Goal: Find specific page/section: Find specific page/section

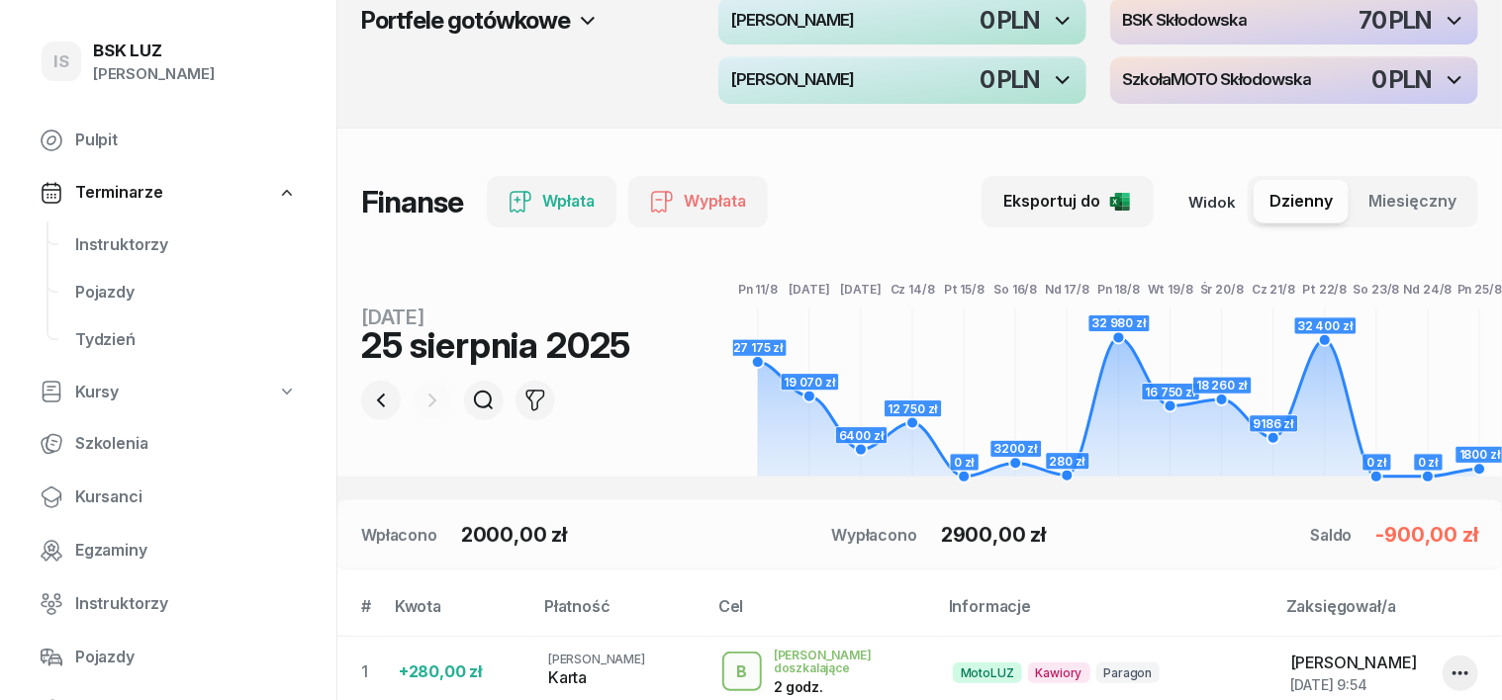
scroll to position [123, 0]
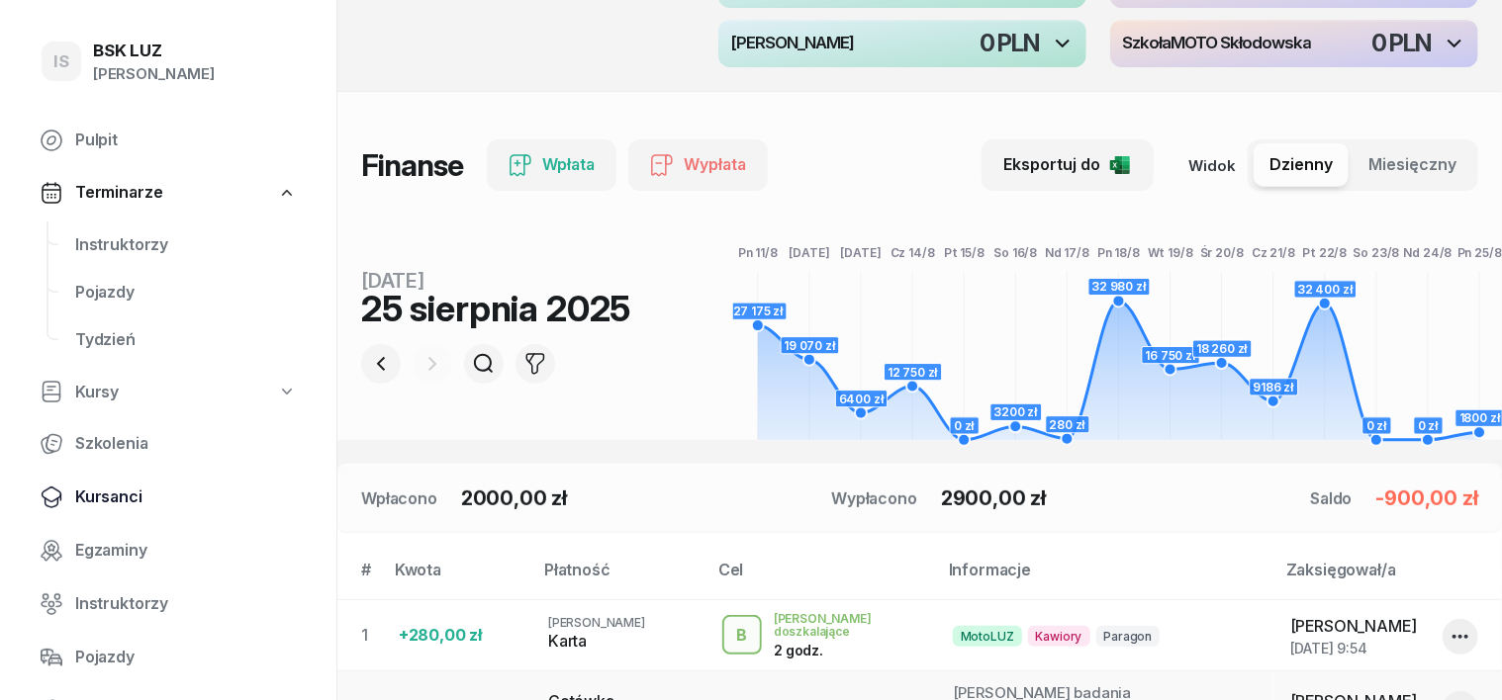
click at [119, 499] on span "Kursanci" at bounding box center [186, 498] width 222 height 26
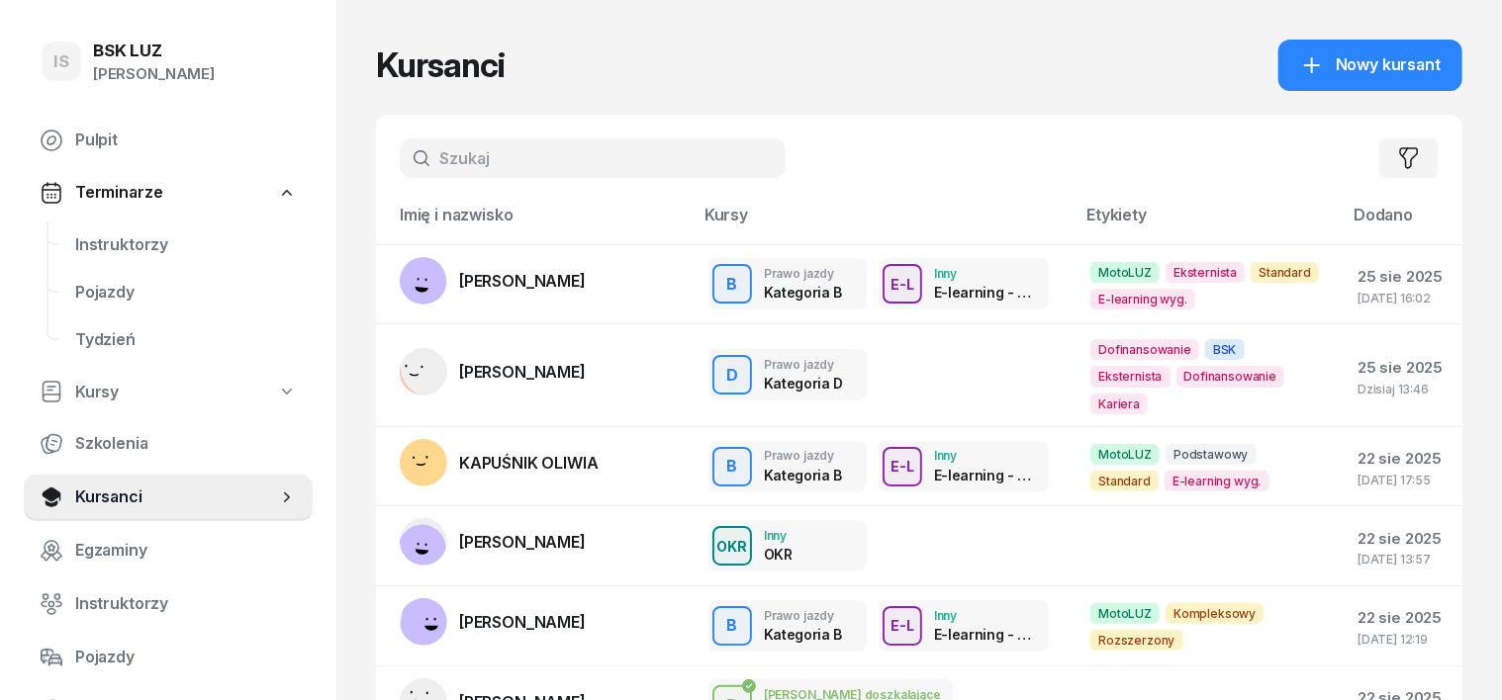
click at [411, 162] on input "text" at bounding box center [593, 159] width 386 height 40
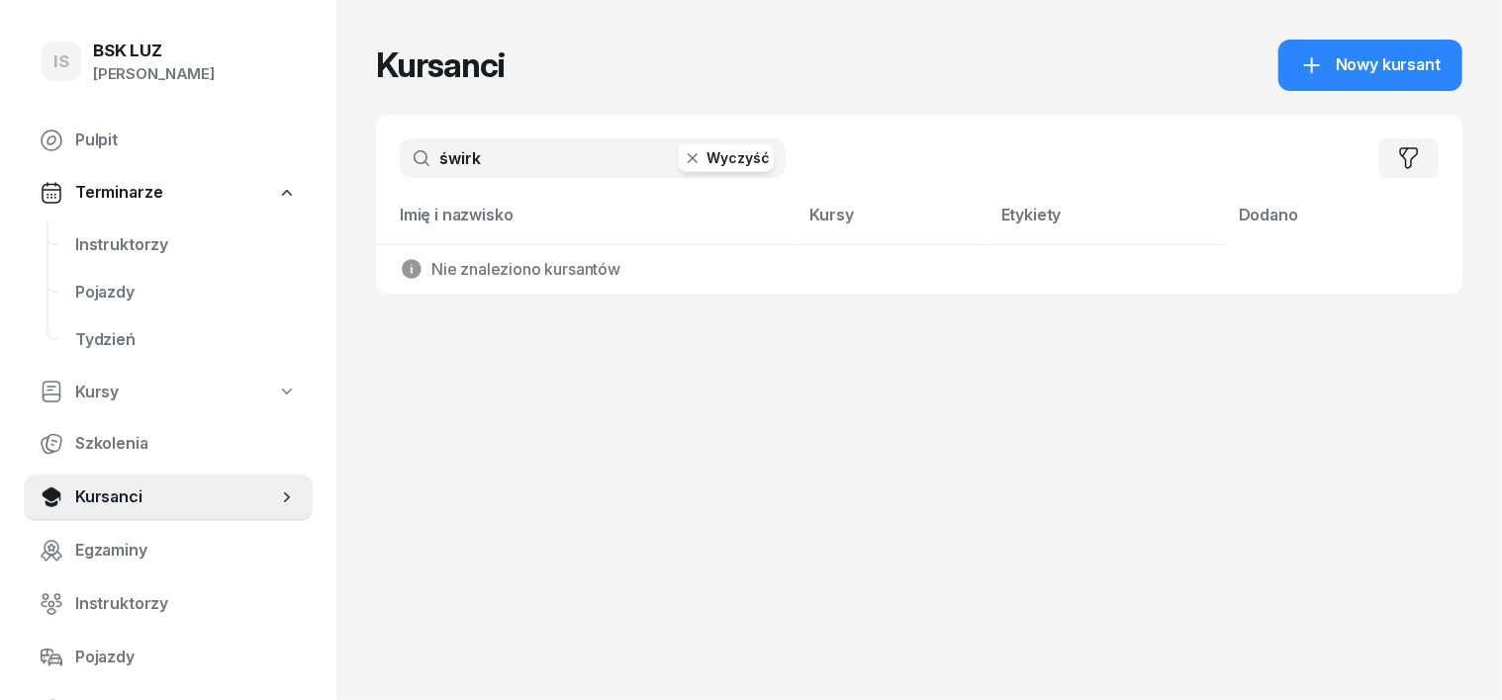
click at [428, 152] on input "świrk" at bounding box center [593, 159] width 386 height 40
click at [428, 148] on input "świrek" at bounding box center [593, 159] width 386 height 40
click at [435, 153] on input "[DEMOGRAPHIC_DATA]" at bounding box center [593, 159] width 386 height 40
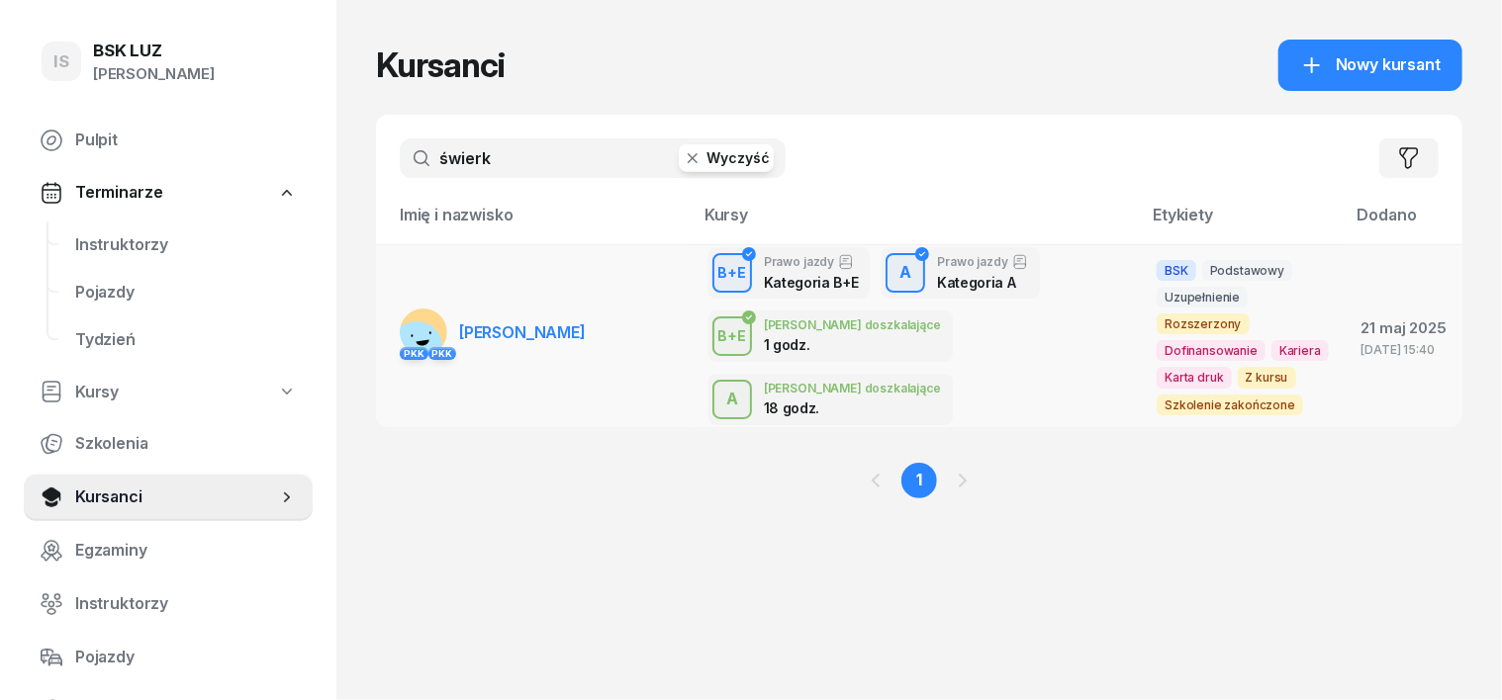
type input "świerk"
click at [380, 313] on rect at bounding box center [416, 347] width 73 height 73
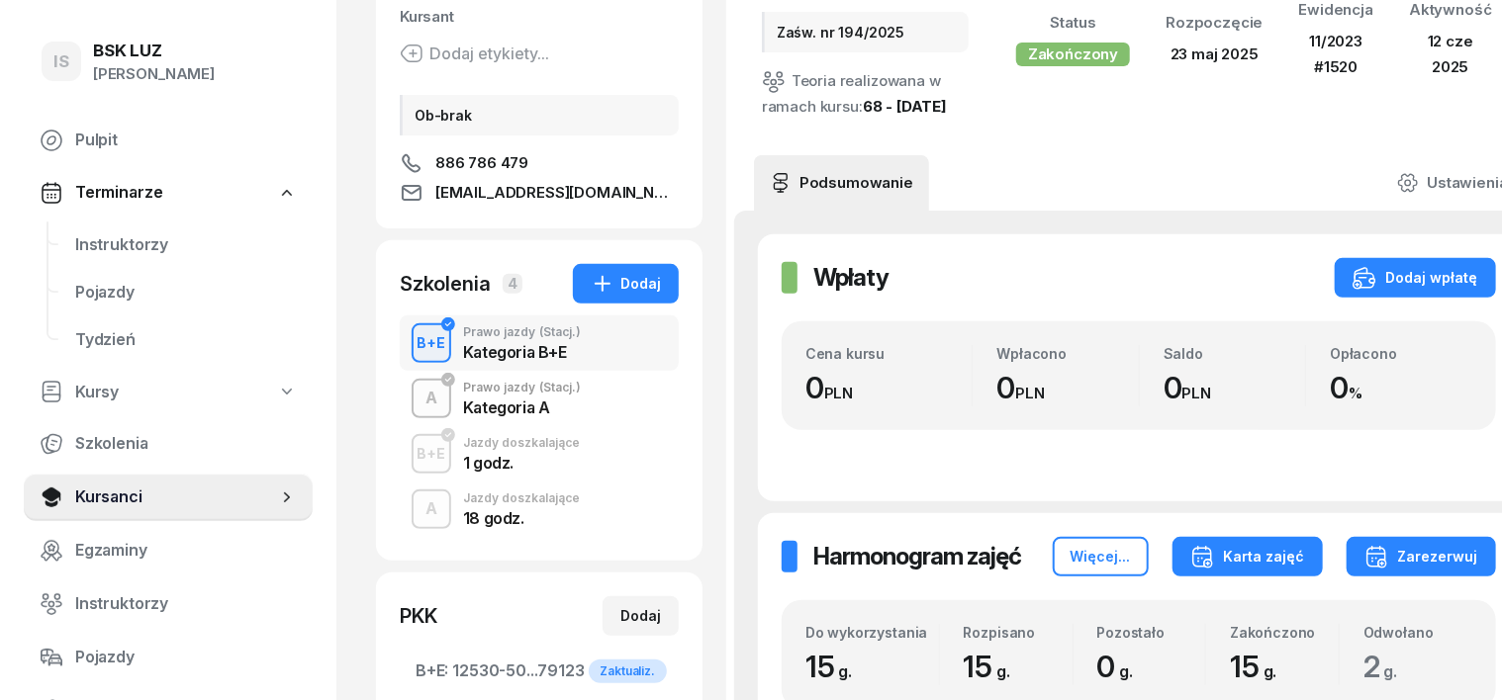
scroll to position [247, 0]
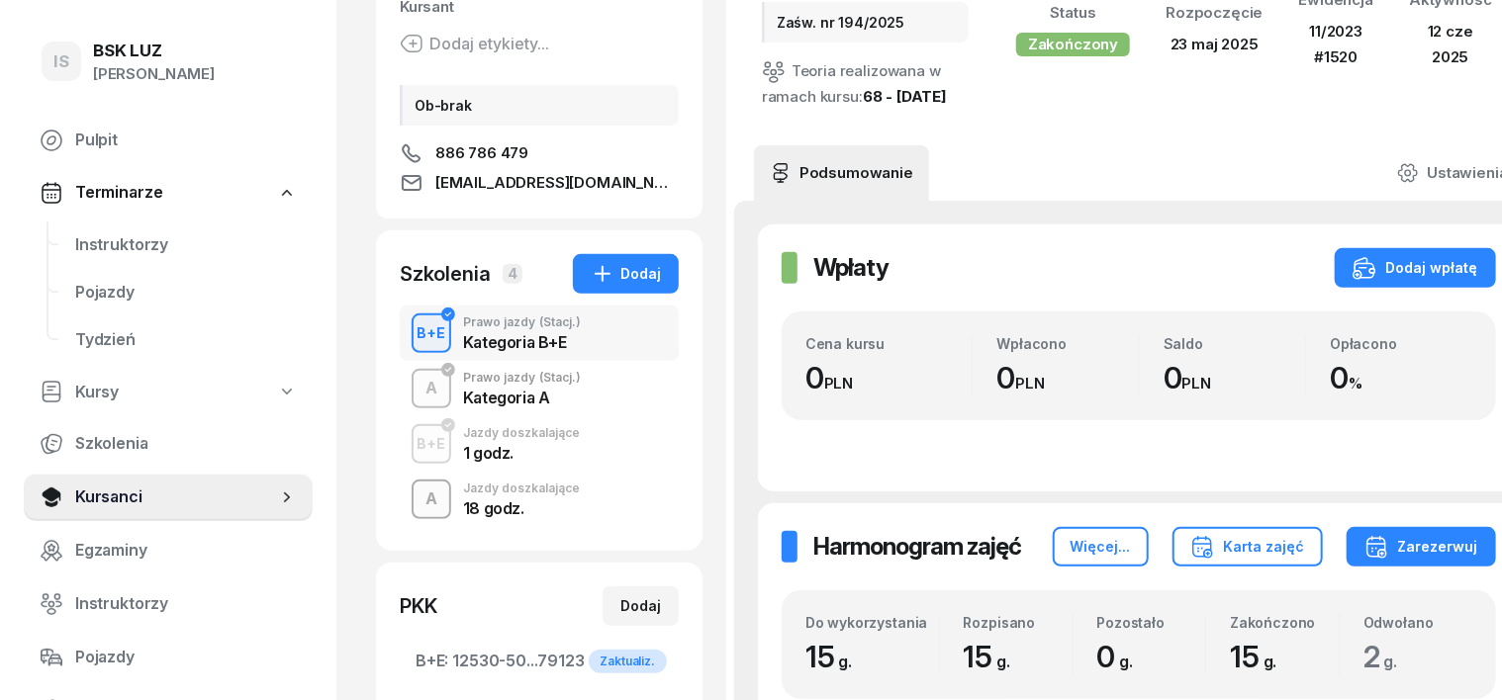
click at [417, 499] on div "A" at bounding box center [431, 500] width 28 height 34
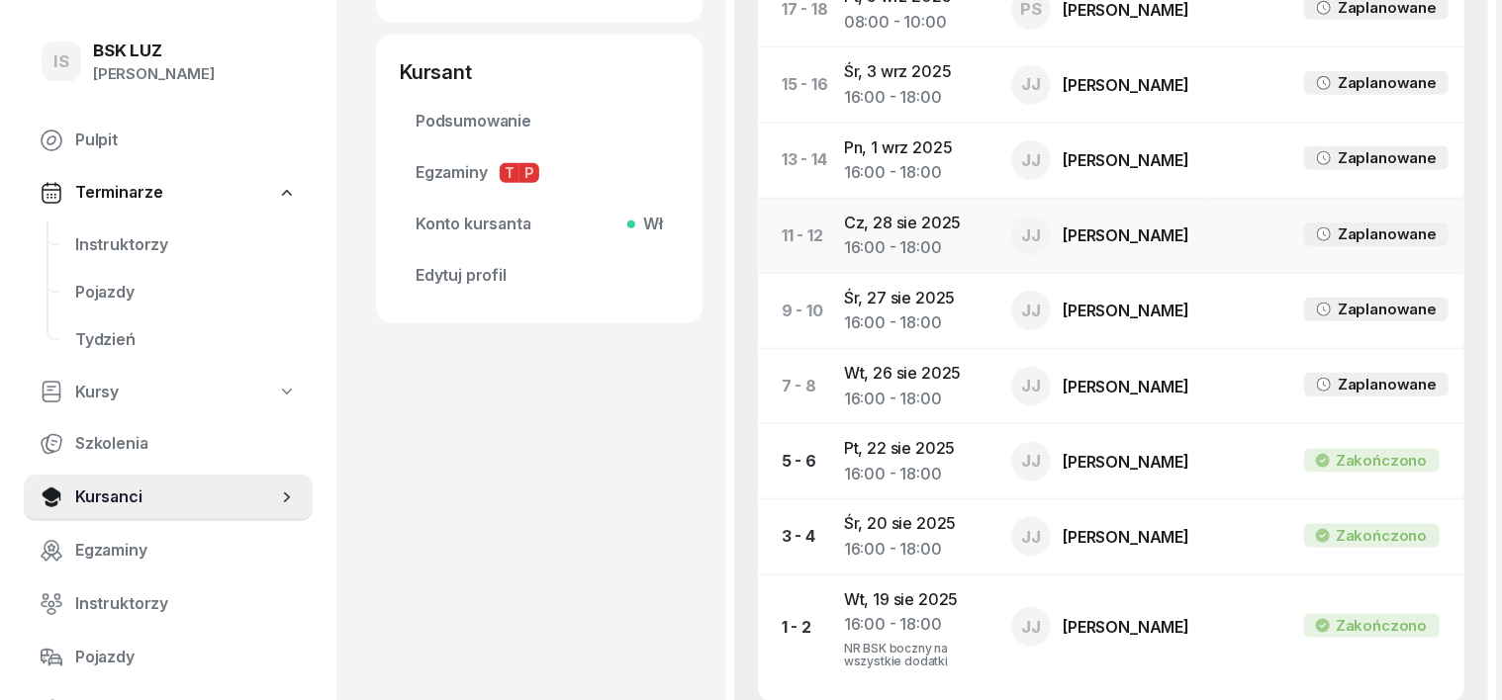
scroll to position [989, 0]
